Goal: Information Seeking & Learning: Learn about a topic

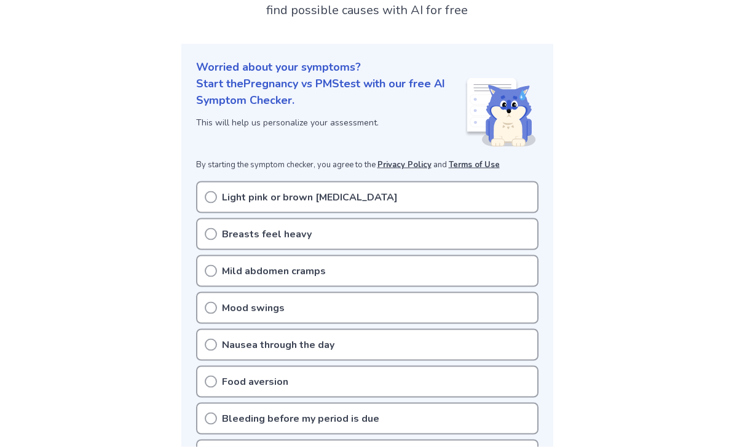
scroll to position [100, 0]
click at [415, 237] on div "Breasts feel heavy" at bounding box center [367, 234] width 342 height 32
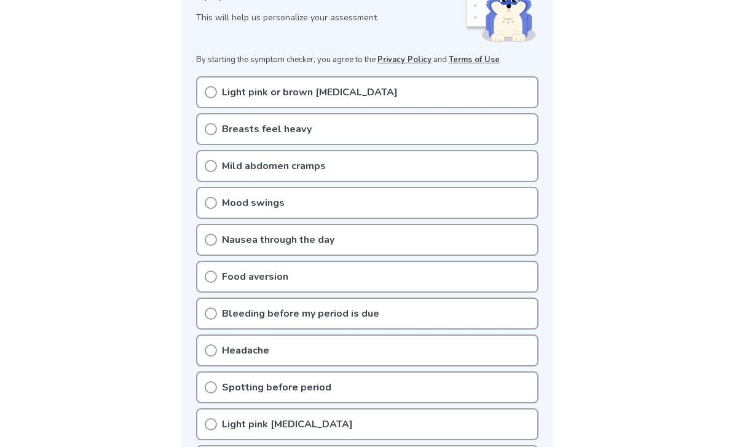
scroll to position [204, 0]
click at [211, 315] on icon at bounding box center [211, 314] width 12 height 12
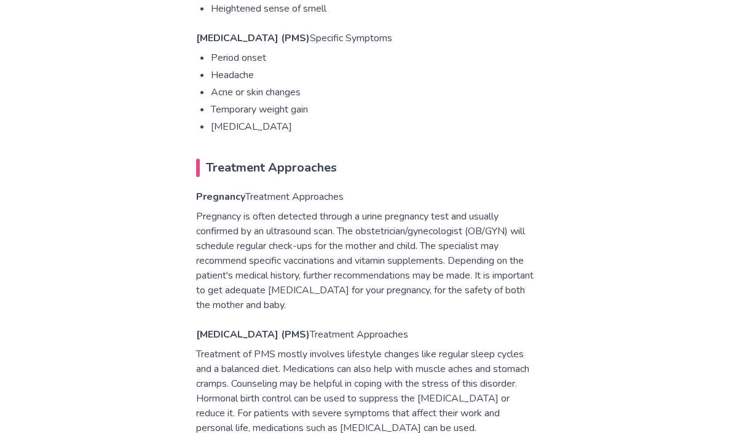
scroll to position [1524, 0]
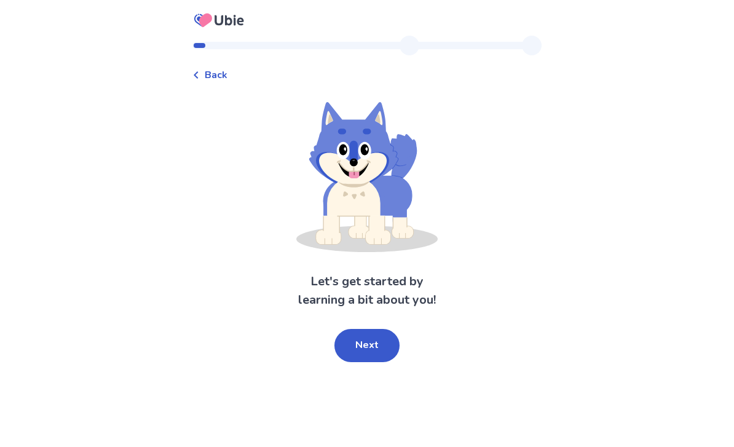
click at [351, 358] on button "Next" at bounding box center [366, 345] width 65 height 33
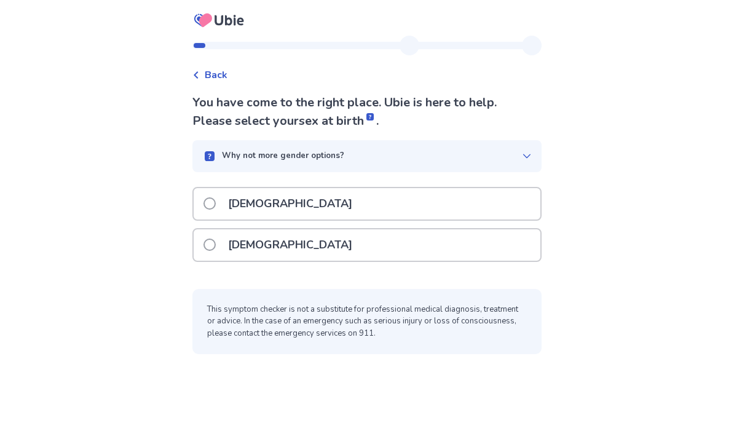
click at [318, 254] on div "[DEMOGRAPHIC_DATA]" at bounding box center [367, 244] width 347 height 31
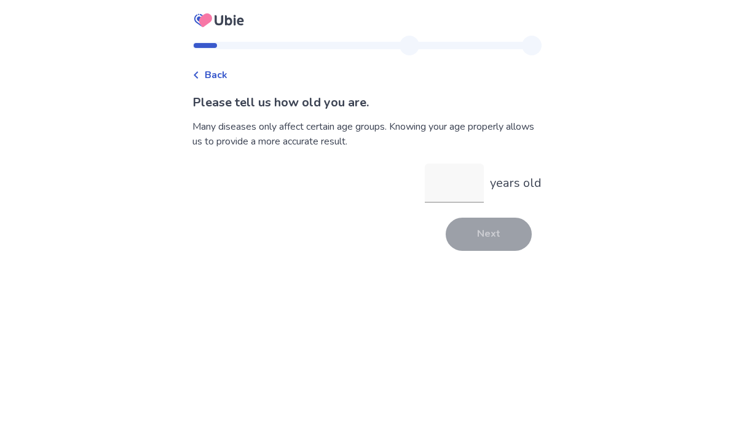
click at [442, 198] on input "years old" at bounding box center [454, 182] width 59 height 39
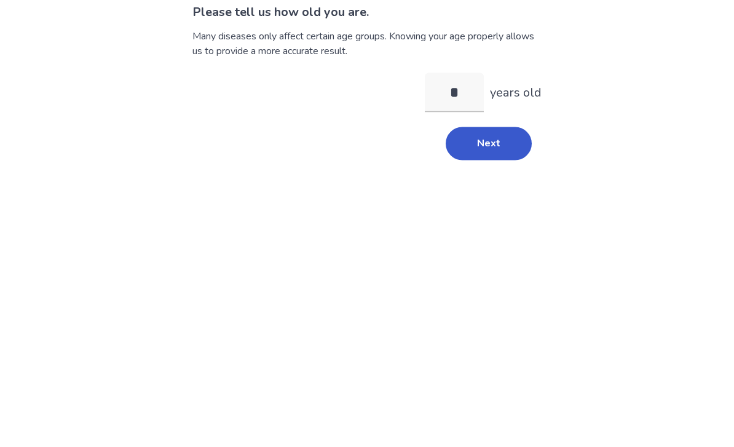
type input "**"
click at [500, 218] on button "Next" at bounding box center [488, 234] width 86 height 33
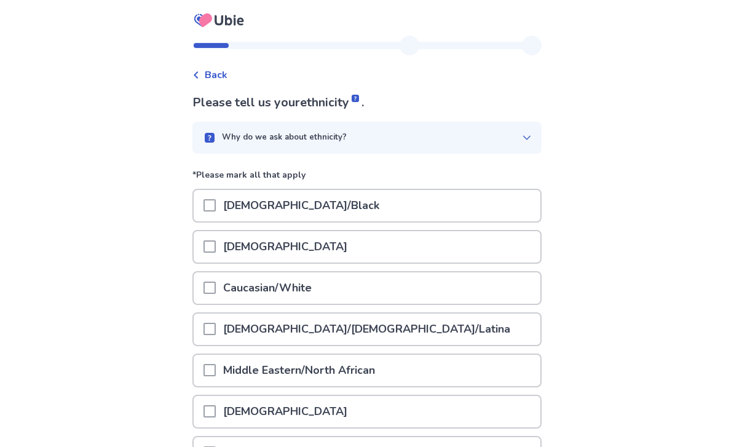
click at [375, 202] on div "[DEMOGRAPHIC_DATA]/Black" at bounding box center [367, 205] width 347 height 31
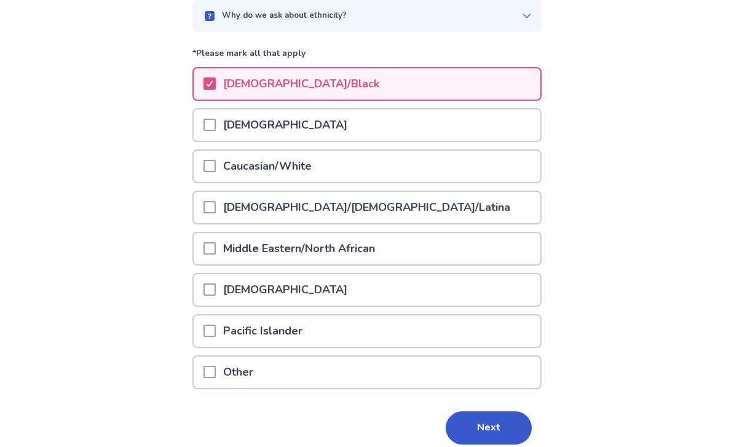
scroll to position [133, 0]
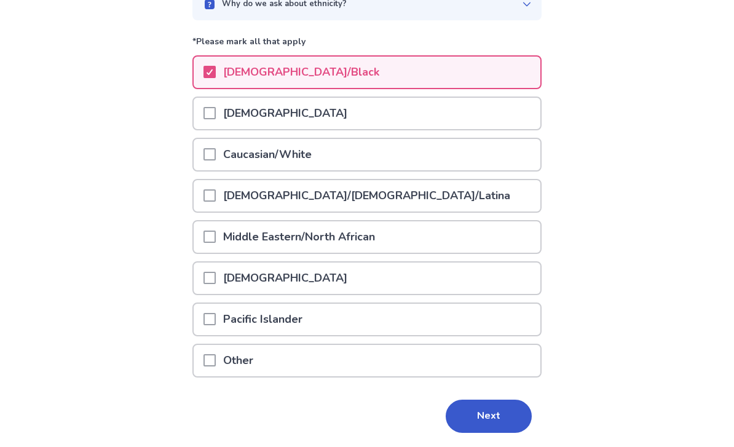
click at [467, 424] on button "Next" at bounding box center [488, 415] width 86 height 33
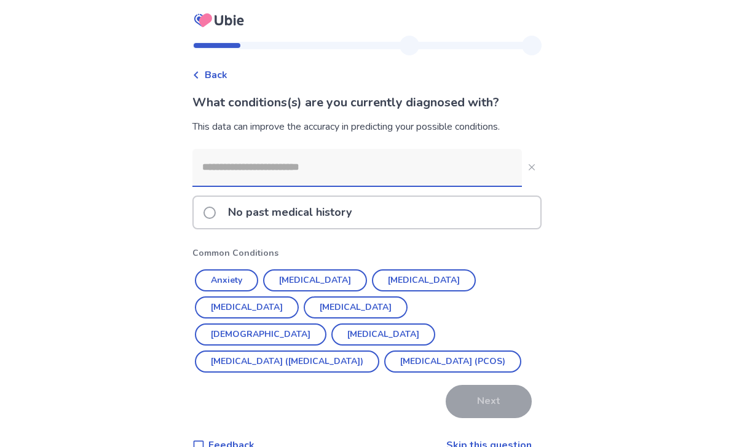
click at [384, 360] on button "[MEDICAL_DATA] (PCOS)" at bounding box center [452, 361] width 137 height 22
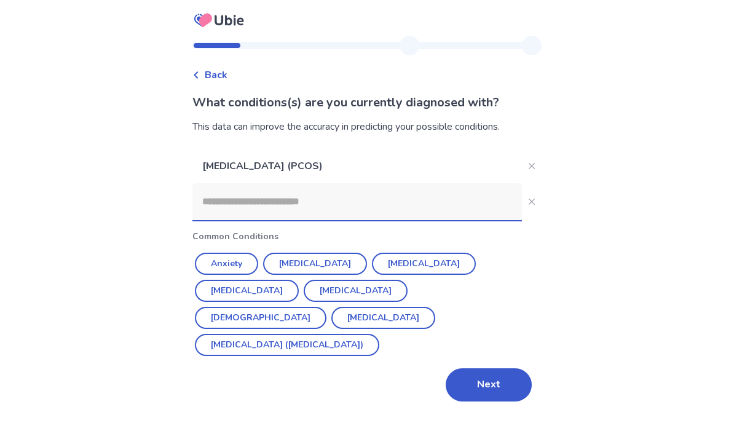
click at [482, 368] on button "Next" at bounding box center [488, 384] width 86 height 33
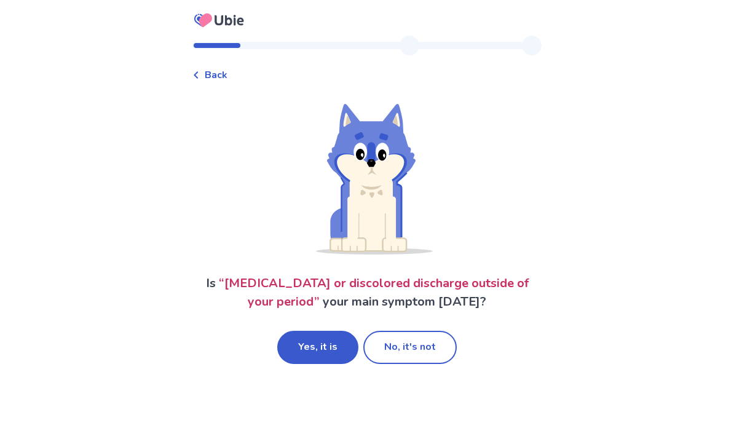
click at [419, 353] on button "No, it's not" at bounding box center [409, 347] width 93 height 33
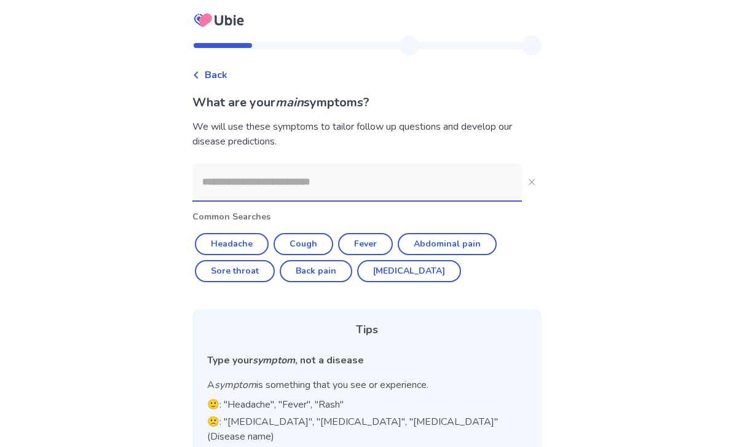
click at [367, 190] on input at bounding box center [356, 181] width 329 height 37
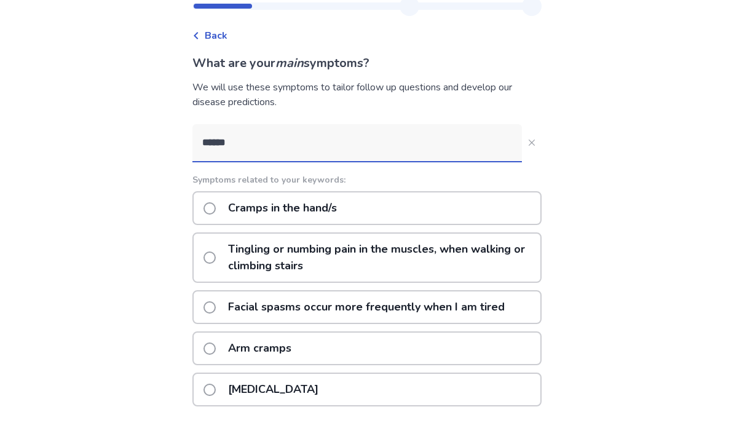
type input "******"
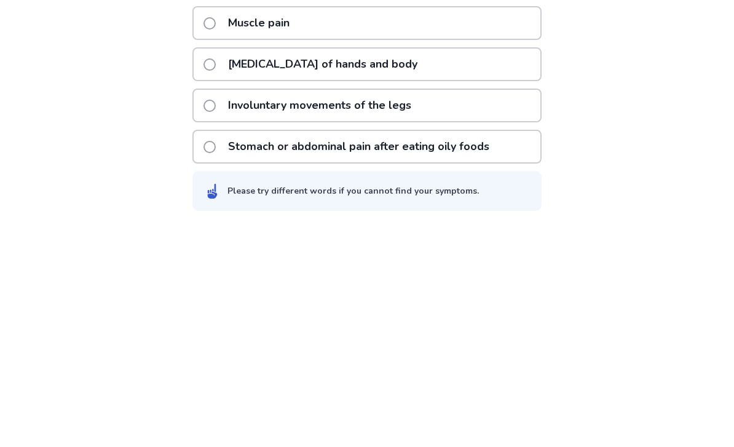
scroll to position [250, 0]
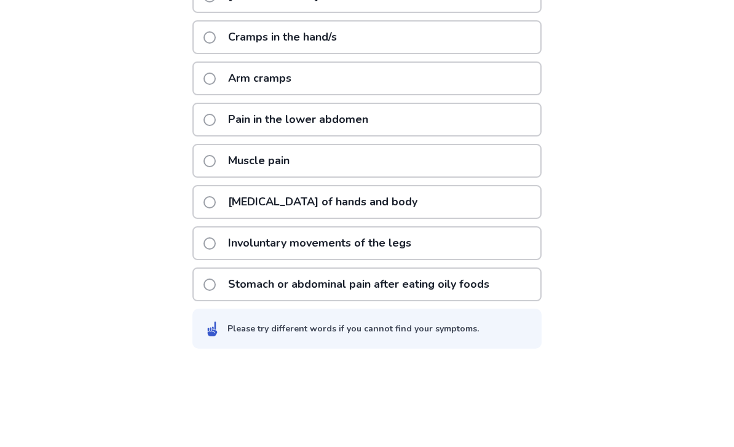
click at [435, 186] on div "Pain in the lower abdomen" at bounding box center [366, 203] width 349 height 34
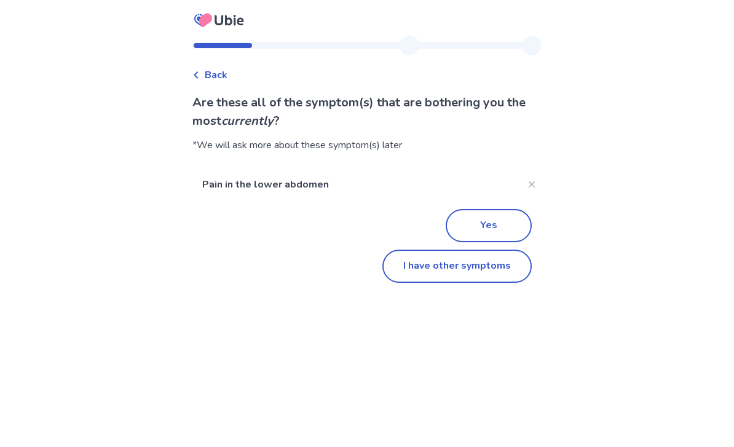
click at [444, 269] on button "I have other symptoms" at bounding box center [456, 265] width 149 height 33
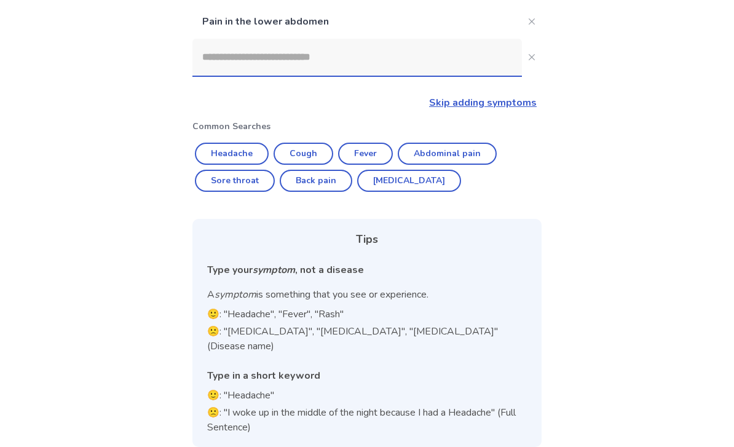
click at [424, 55] on input at bounding box center [356, 57] width 329 height 37
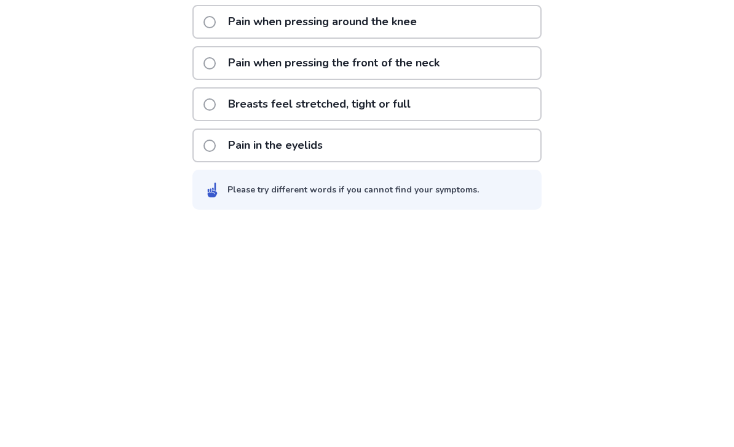
scroll to position [334, 0]
type input "**********"
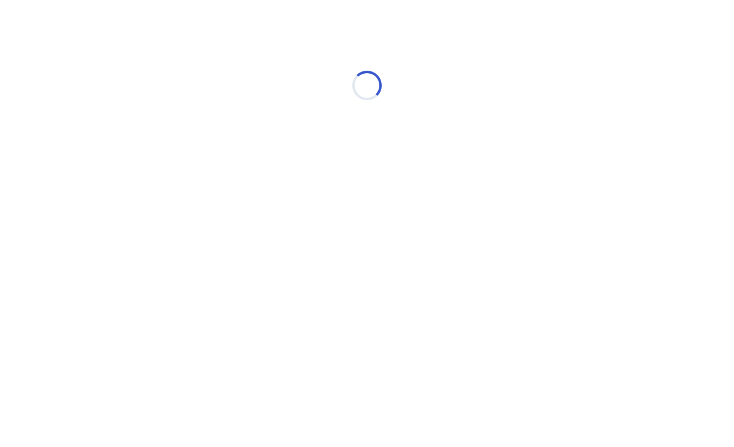
scroll to position [65, 0]
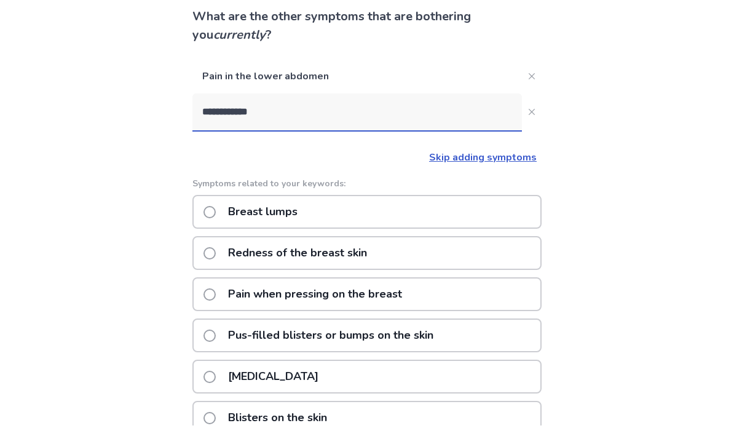
click at [511, 172] on link "Skip adding symptoms" at bounding box center [483, 179] width 108 height 14
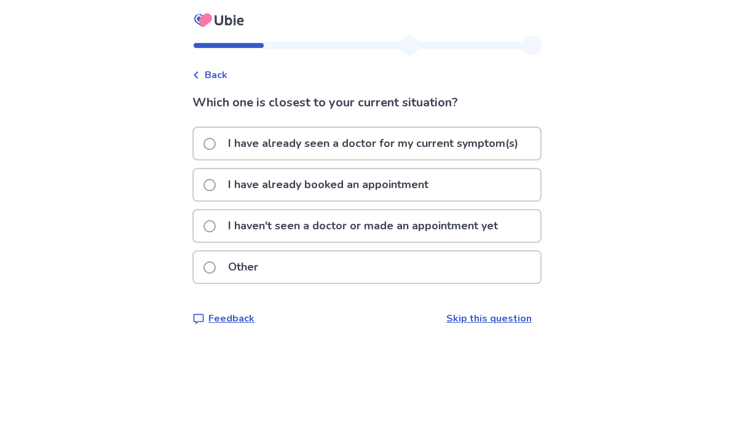
click at [418, 229] on p "I haven't seen a doctor or made an appointment yet" at bounding box center [363, 225] width 284 height 31
